Goal: Information Seeking & Learning: Understand process/instructions

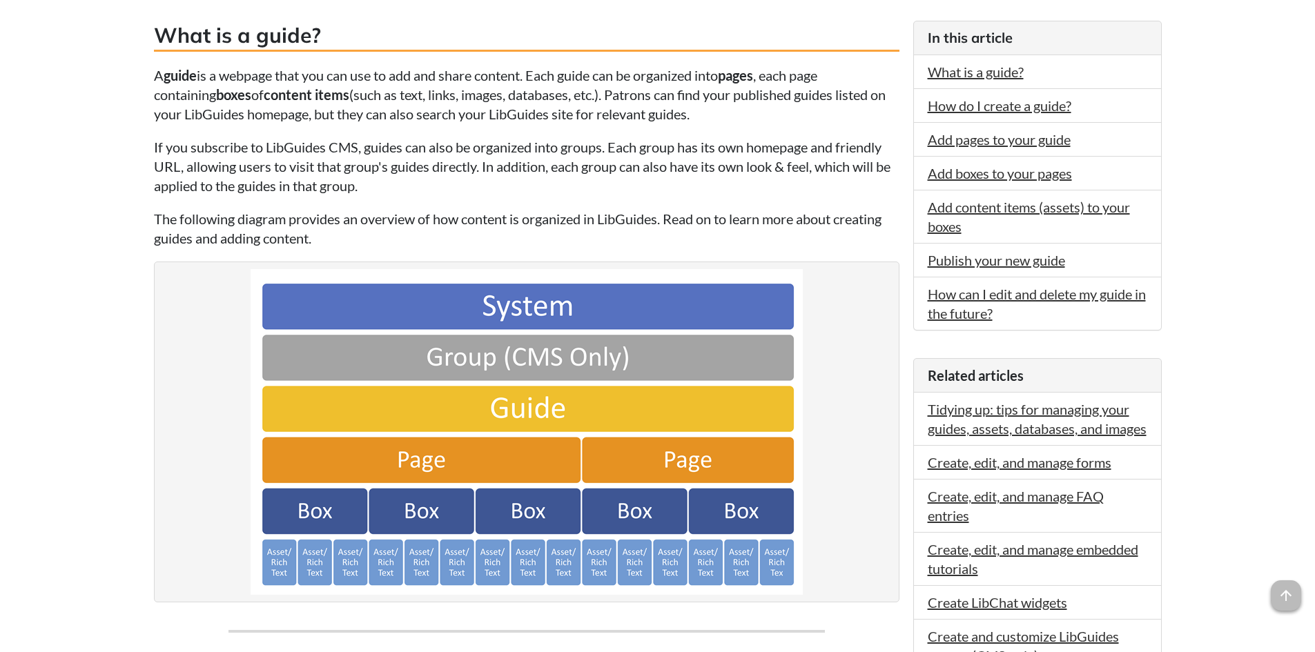
scroll to position [276, 0]
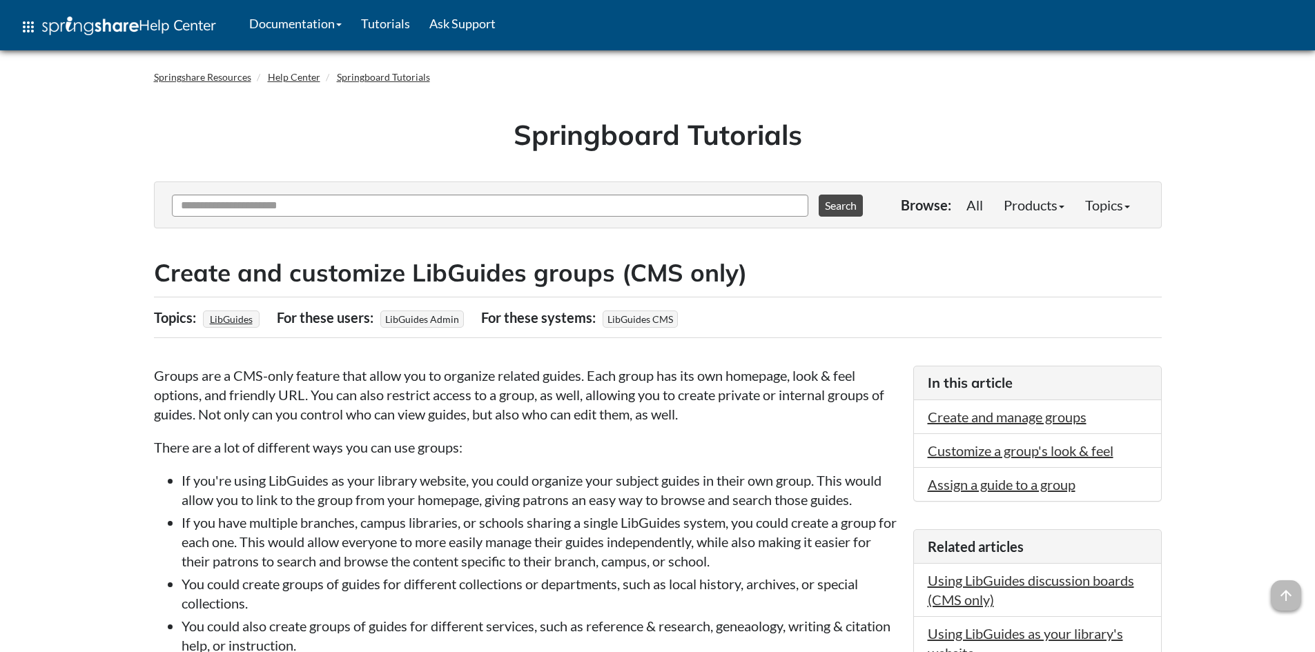
click at [681, 384] on p "Groups are a CMS-only feature that allow you to organize related guides. Each g…" at bounding box center [527, 395] width 746 height 58
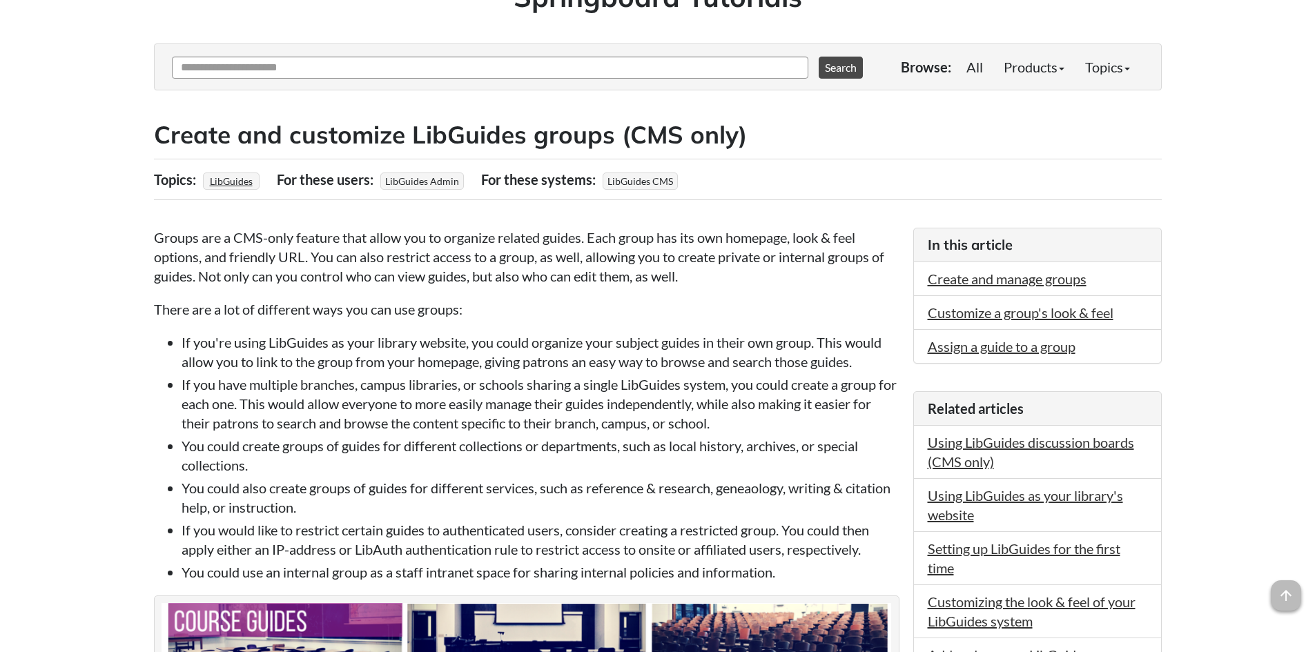
scroll to position [207, 0]
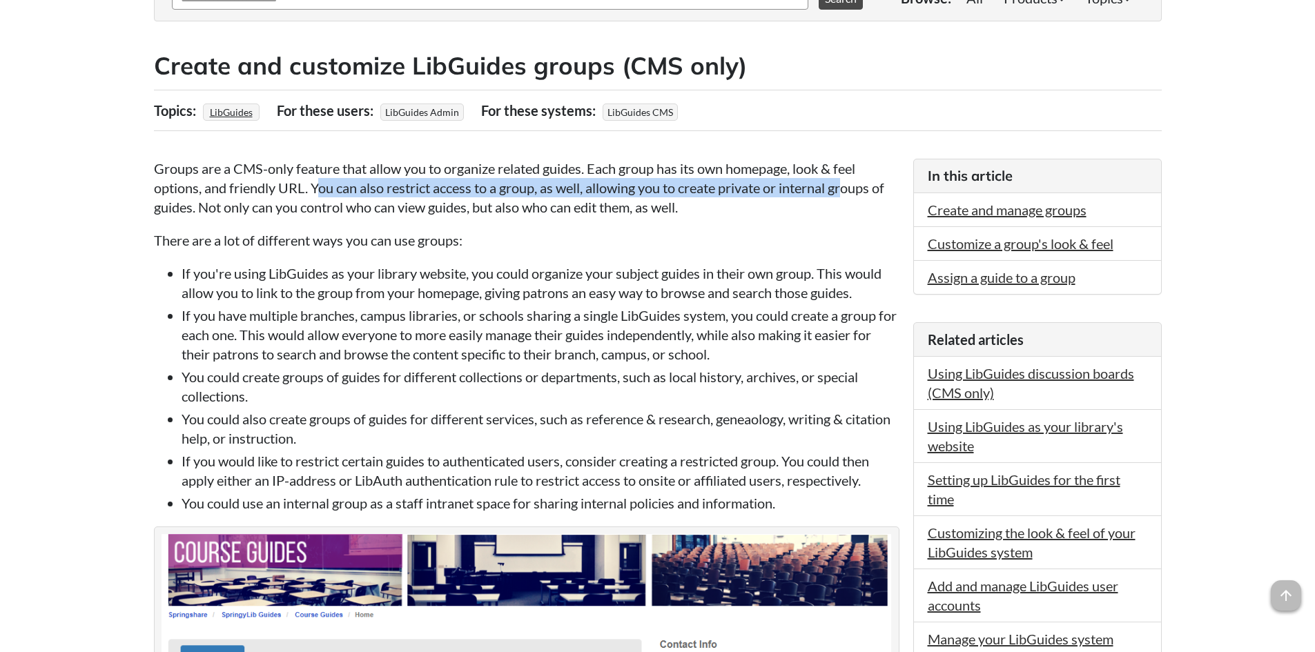
drag, startPoint x: 317, startPoint y: 188, endPoint x: 849, endPoint y: 192, distance: 532.4
click at [849, 192] on p "Groups are a CMS-only feature that allow you to organize related guides. Each g…" at bounding box center [527, 188] width 746 height 58
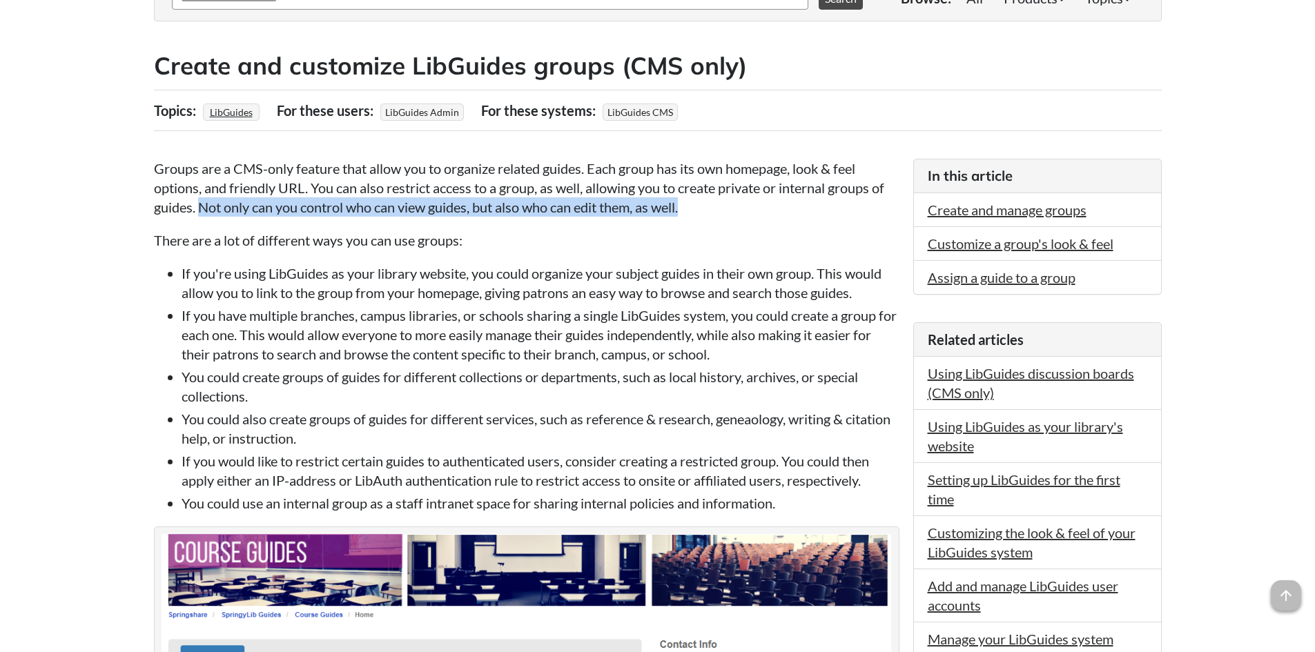
drag, startPoint x: 199, startPoint y: 203, endPoint x: 698, endPoint y: 213, distance: 499.3
click at [698, 213] on p "Groups are a CMS-only feature that allow you to organize related guides. Each g…" at bounding box center [527, 188] width 746 height 58
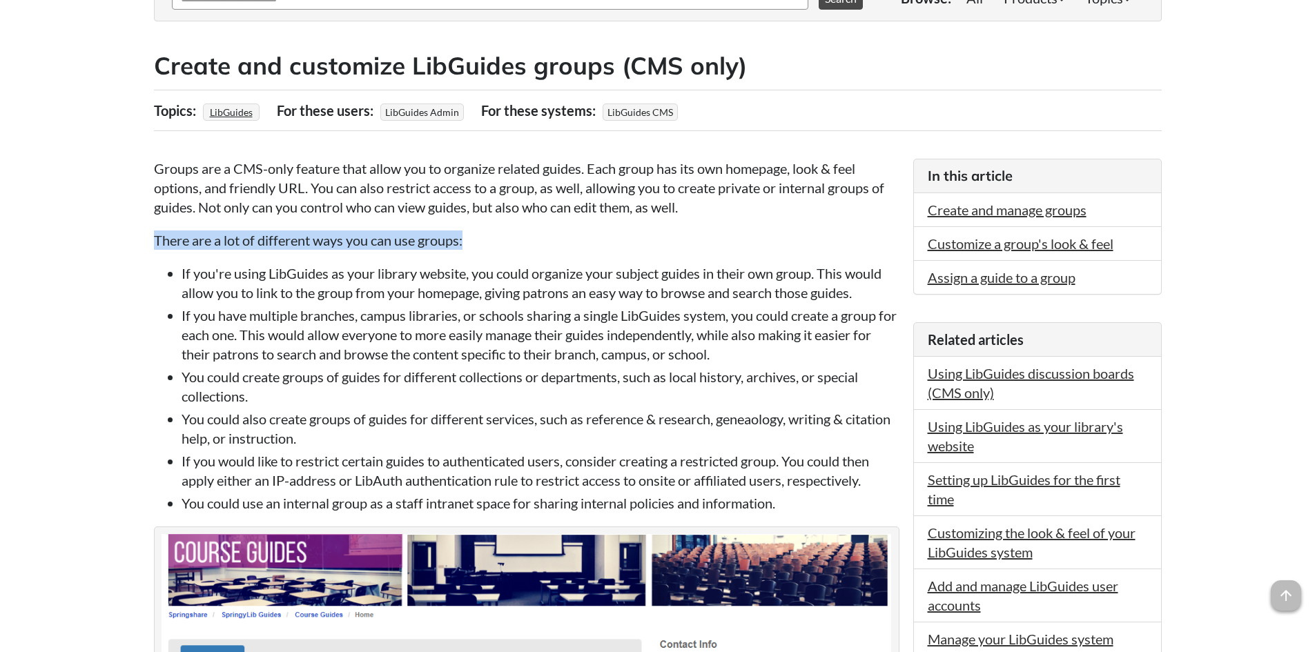
drag, startPoint x: 251, startPoint y: 236, endPoint x: 467, endPoint y: 238, distance: 216.1
click at [467, 238] on p "There are a lot of different ways you can use groups:" at bounding box center [527, 240] width 746 height 19
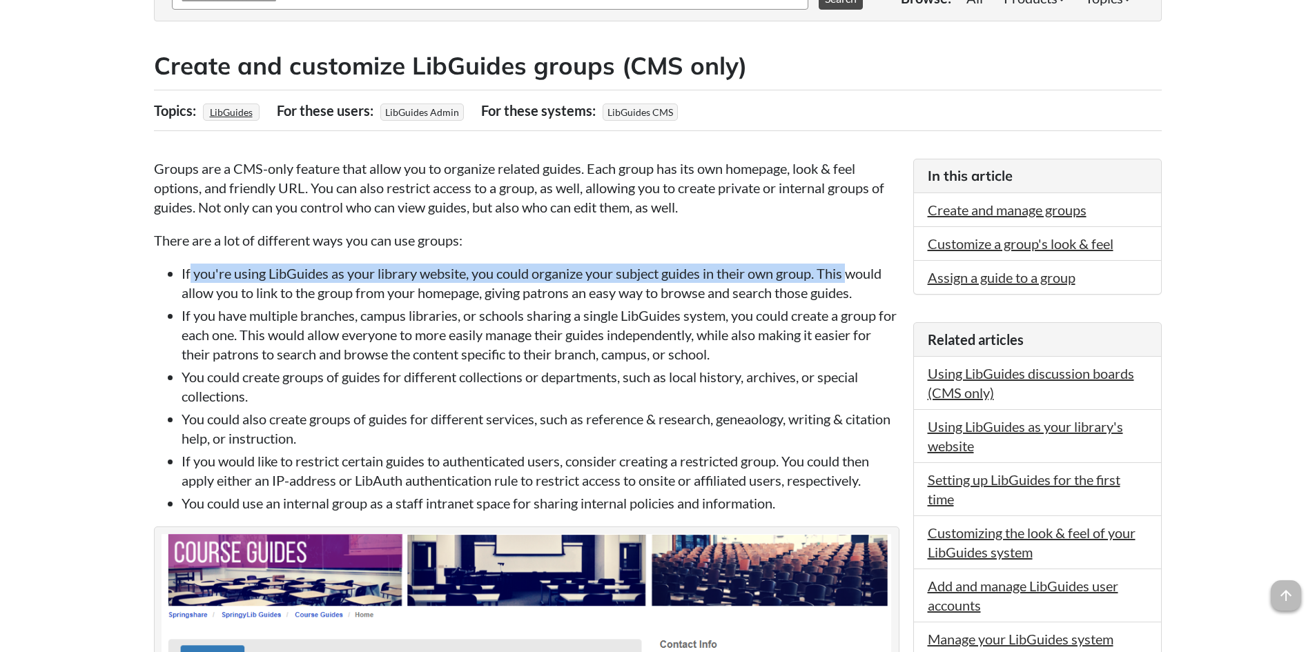
drag, startPoint x: 188, startPoint y: 269, endPoint x: 856, endPoint y: 279, distance: 667.8
click at [856, 279] on li "If you're using LibGuides as your library website, you could organize your subj…" at bounding box center [541, 283] width 718 height 39
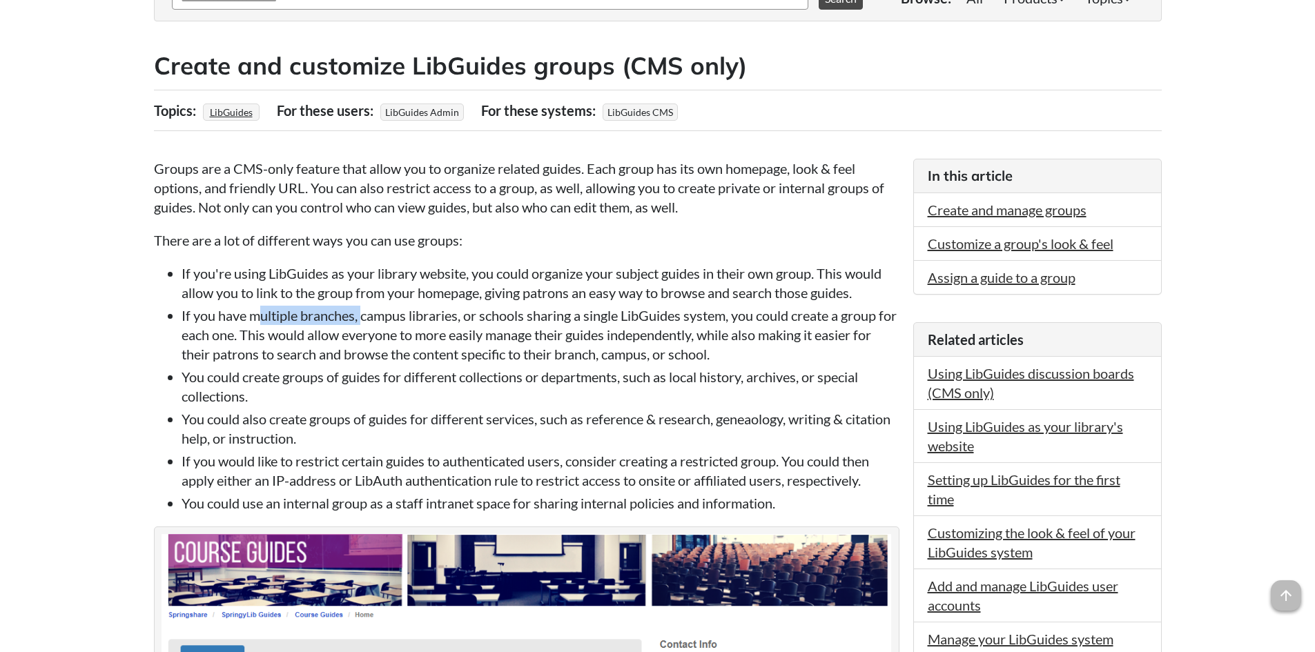
drag, startPoint x: 260, startPoint y: 309, endPoint x: 363, endPoint y: 307, distance: 103.6
click at [363, 307] on li "If you have multiple branches, campus libraries, or schools sharing a single Li…" at bounding box center [541, 335] width 718 height 58
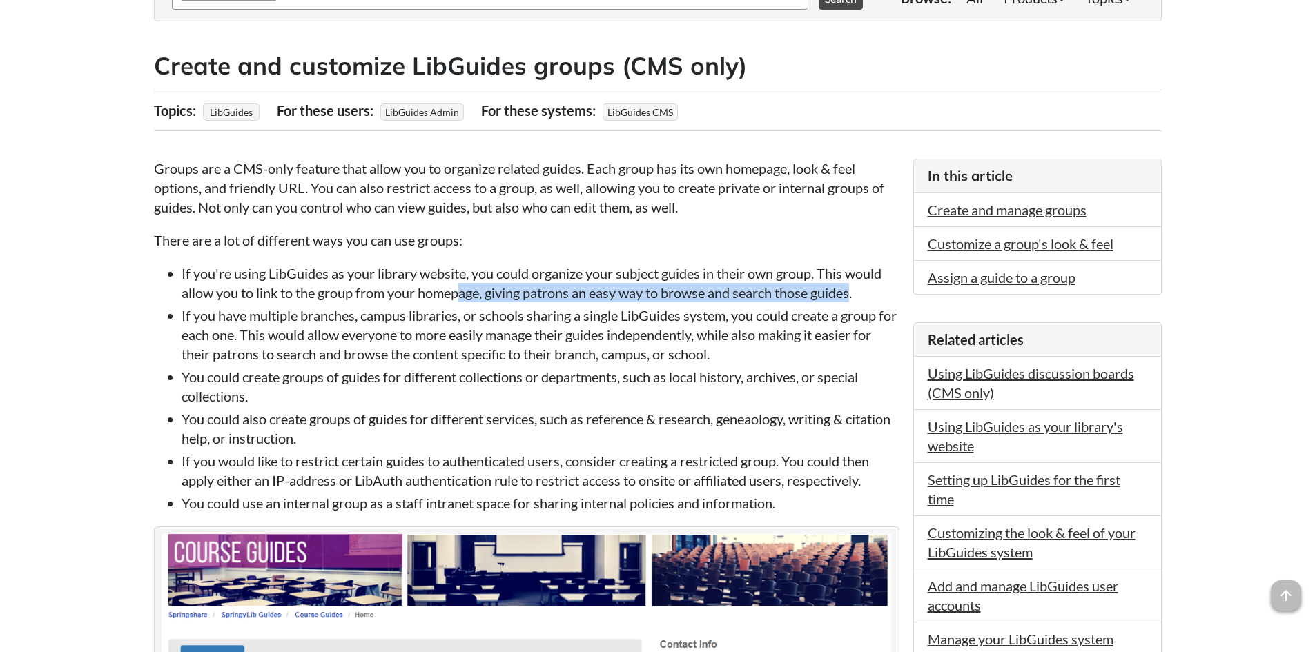
drag, startPoint x: 467, startPoint y: 289, endPoint x: 855, endPoint y: 295, distance: 387.4
click at [855, 295] on li "If you're using LibGuides as your library website, you could organize your subj…" at bounding box center [541, 283] width 718 height 39
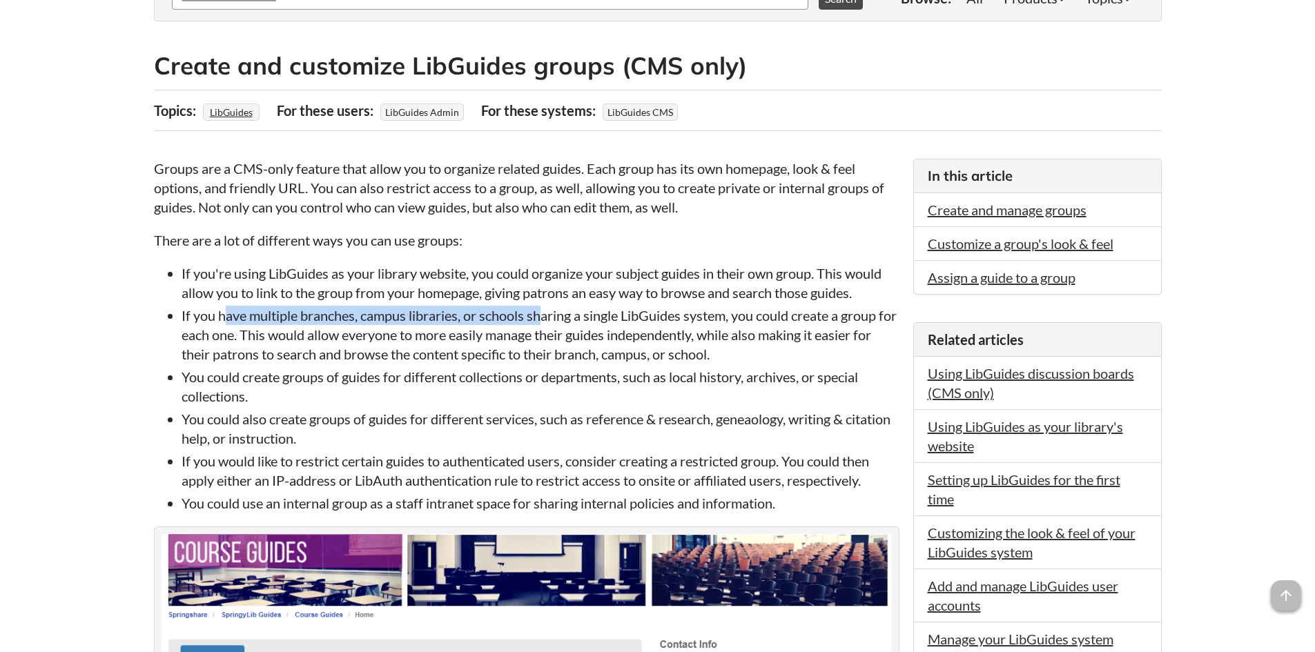
drag, startPoint x: 226, startPoint y: 311, endPoint x: 540, endPoint y: 311, distance: 314.2
click at [540, 311] on li "If you have multiple branches, campus libraries, or schools sharing a single Li…" at bounding box center [541, 335] width 718 height 58
click at [575, 311] on li "If you have multiple branches, campus libraries, or schools sharing a single Li…" at bounding box center [541, 335] width 718 height 58
